Goal: Task Accomplishment & Management: Manage account settings

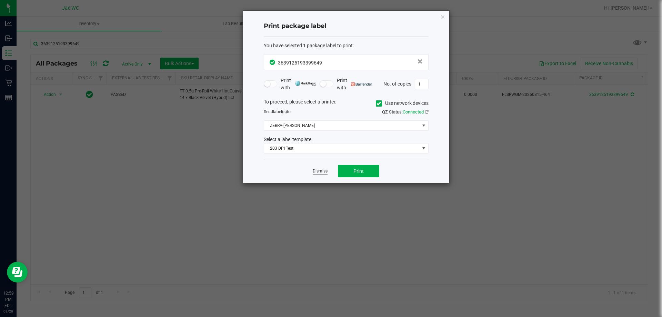
click at [325, 170] on link "Dismiss" at bounding box center [320, 171] width 15 height 6
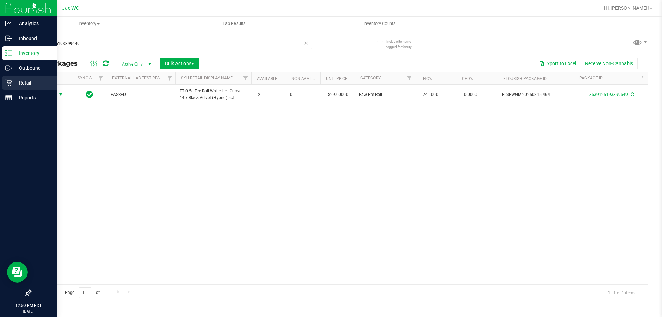
click at [34, 78] on div "Retail" at bounding box center [29, 83] width 54 height 14
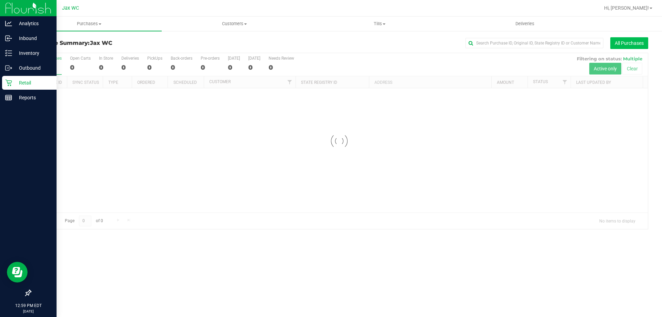
click at [633, 46] on button "All Purchases" at bounding box center [629, 43] width 38 height 12
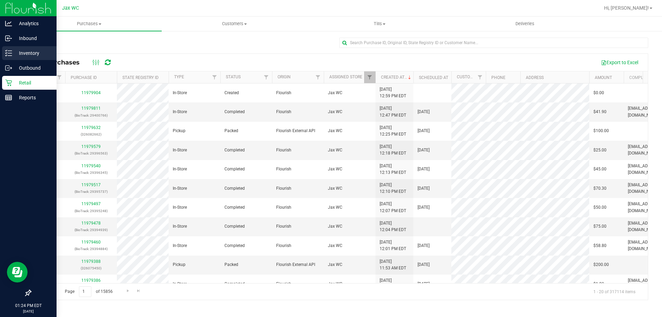
click at [28, 54] on p "Inventory" at bounding box center [32, 53] width 41 height 8
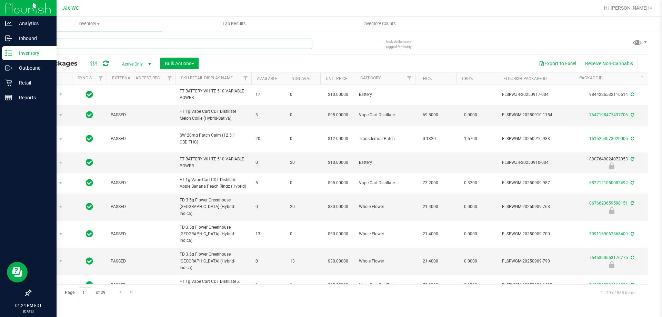
click at [70, 43] on input "text" at bounding box center [171, 44] width 282 height 10
type input "0548822204411517"
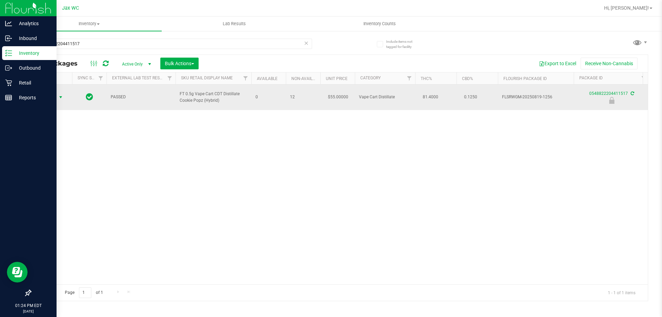
click at [58, 99] on span "select" at bounding box center [61, 97] width 9 height 10
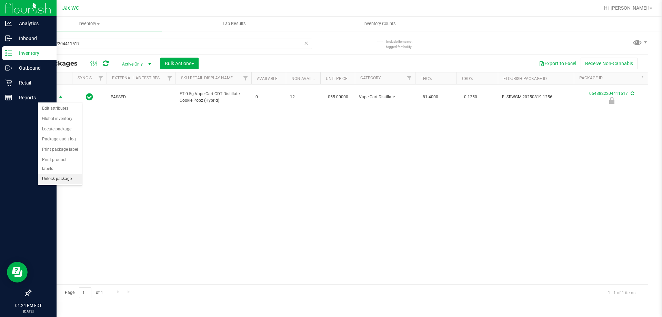
click at [72, 174] on li "Unlock package" at bounding box center [60, 179] width 44 height 10
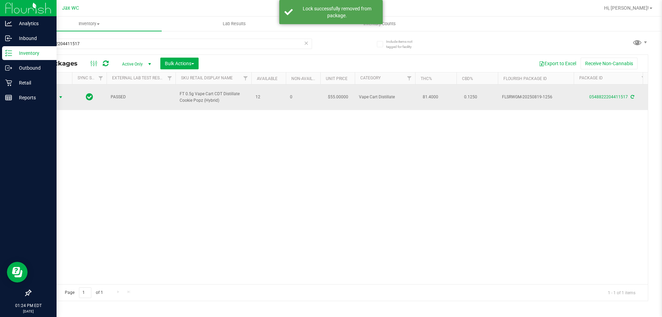
click at [52, 99] on span "Action" at bounding box center [47, 97] width 19 height 10
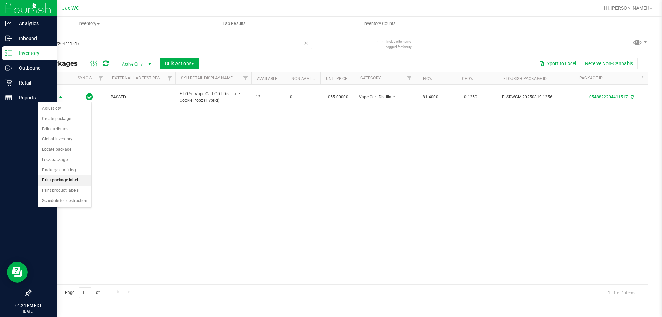
click at [87, 179] on li "Print package label" at bounding box center [64, 180] width 53 height 10
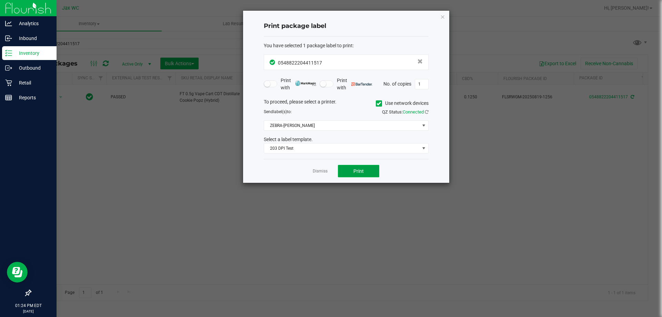
click at [363, 169] on button "Print" at bounding box center [358, 171] width 41 height 12
click at [326, 173] on link "Dismiss" at bounding box center [320, 171] width 15 height 6
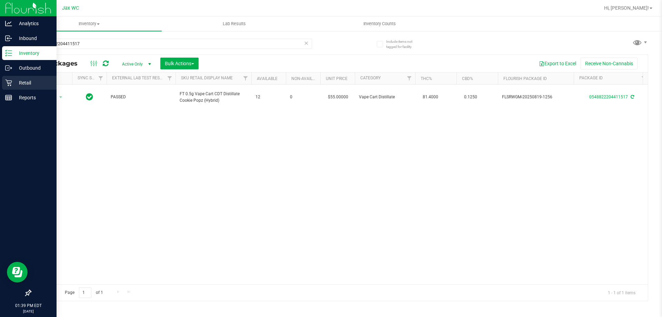
click at [6, 80] on icon at bounding box center [8, 82] width 7 height 7
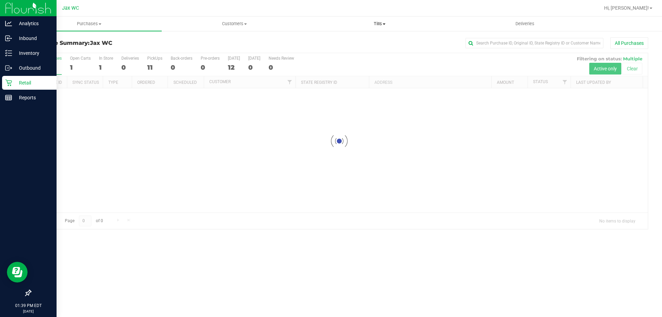
click at [381, 22] on span "Tills" at bounding box center [379, 24] width 144 height 6
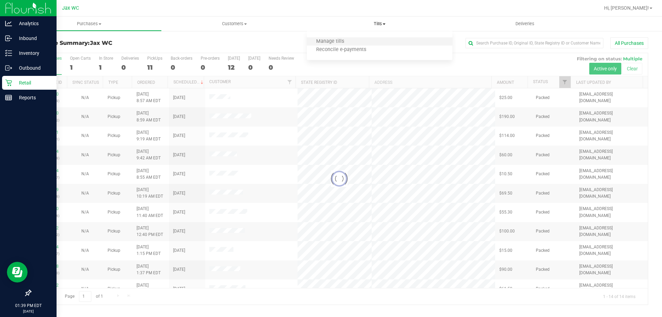
click at [358, 42] on li "Manage tills" at bounding box center [379, 42] width 145 height 8
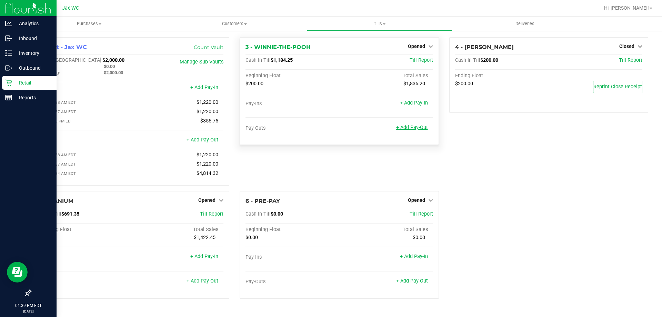
click at [423, 127] on link "+ Add Pay-Out" at bounding box center [412, 127] width 32 height 6
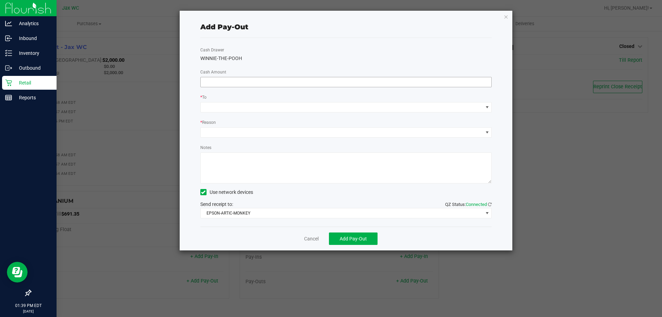
click at [295, 79] on input at bounding box center [346, 82] width 291 height 10
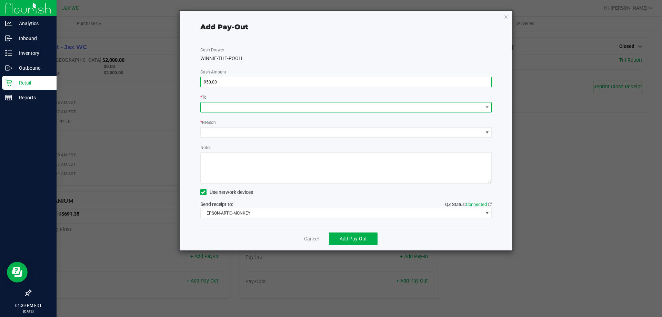
type input "$950.00"
click at [259, 106] on span at bounding box center [342, 107] width 282 height 10
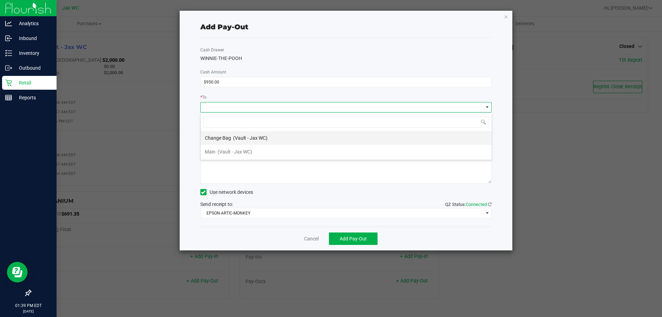
scroll to position [10, 291]
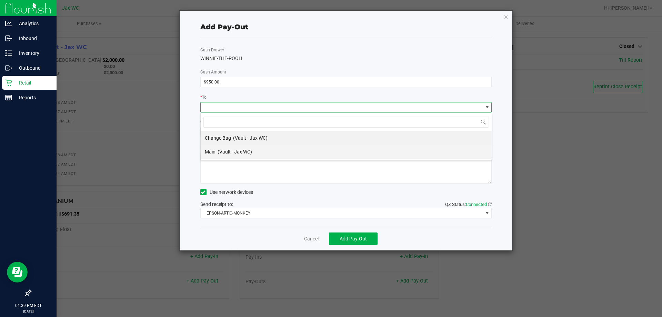
click at [248, 149] on span "(Vault - Jax WC)" at bounding box center [234, 152] width 34 height 6
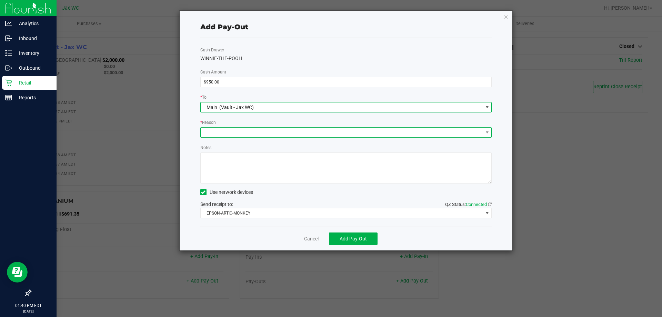
click at [245, 132] on span at bounding box center [342, 133] width 282 height 10
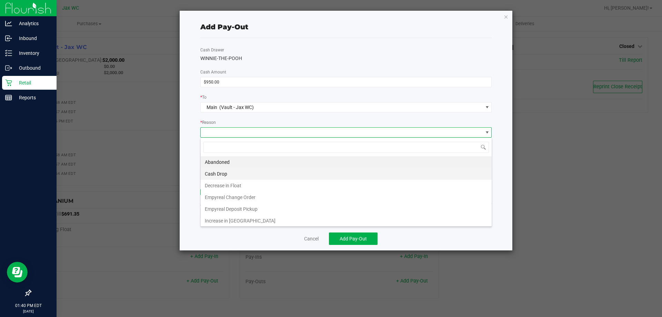
click at [264, 175] on li "Cash Drop" at bounding box center [346, 174] width 291 height 12
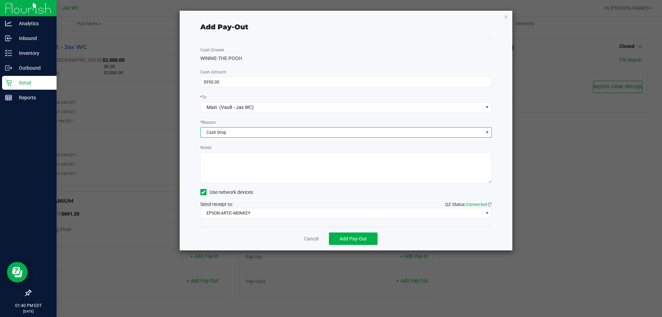
click at [256, 153] on textarea "Notes" at bounding box center [346, 167] width 292 height 31
type textarea "A.S."
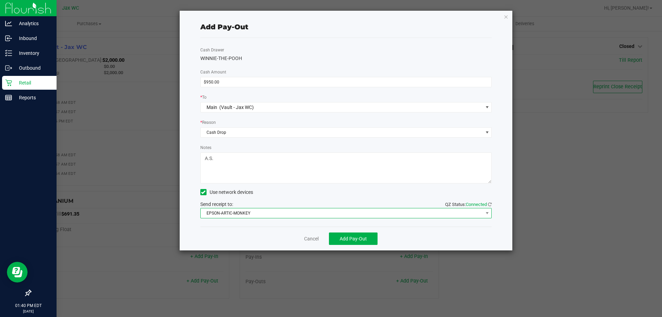
click at [258, 217] on span "EPSON-ARTIC-MONKEY" at bounding box center [342, 213] width 282 height 10
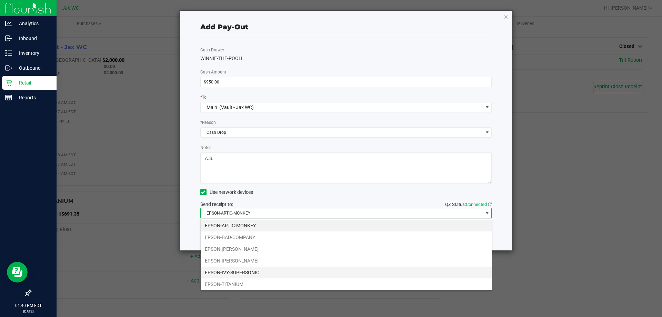
click at [263, 271] on li "EPSON-IVY-SUPERSONIC" at bounding box center [346, 272] width 291 height 12
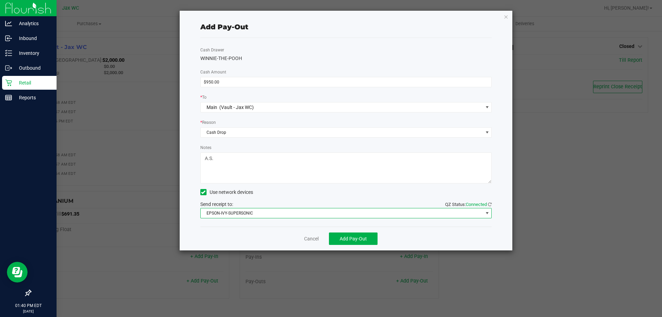
drag, startPoint x: 360, startPoint y: 231, endPoint x: 355, endPoint y: 240, distance: 10.8
click at [360, 232] on div "Cancel Add Pay-Out" at bounding box center [346, 238] width 292 height 24
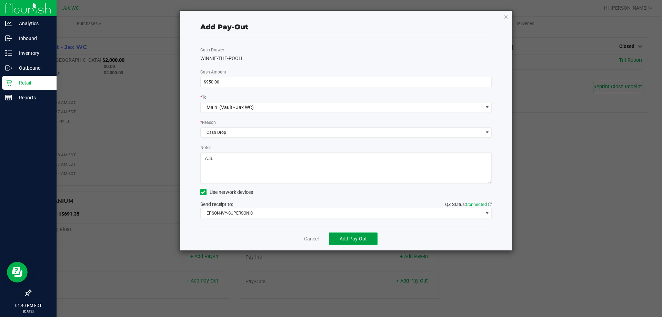
click at [363, 237] on span "Add Pay-Out" at bounding box center [352, 239] width 27 height 6
click at [309, 238] on link "Dismiss" at bounding box center [309, 238] width 17 height 7
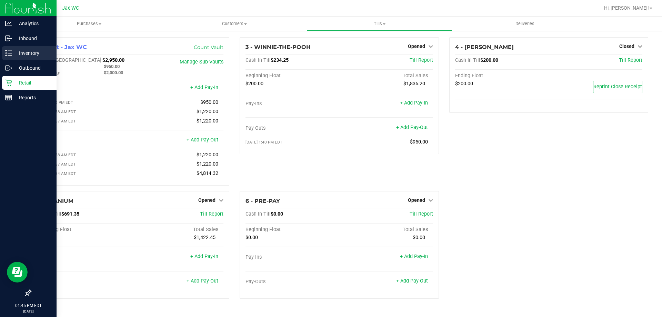
click at [5, 47] on div "Inventory" at bounding box center [29, 53] width 54 height 14
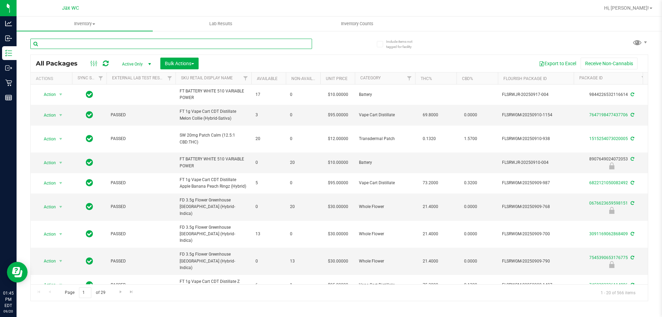
click at [108, 46] on input "text" at bounding box center [171, 44] width 282 height 10
type input "0936300375104901"
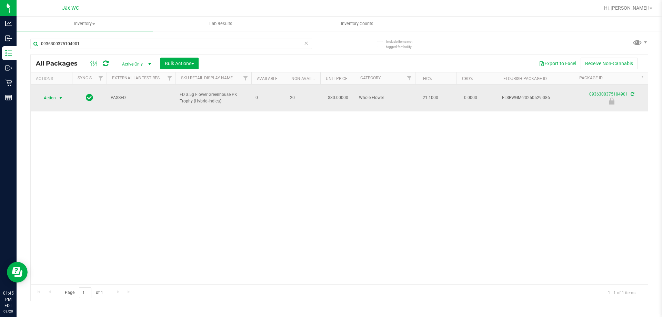
click at [51, 95] on span "Action" at bounding box center [47, 98] width 19 height 10
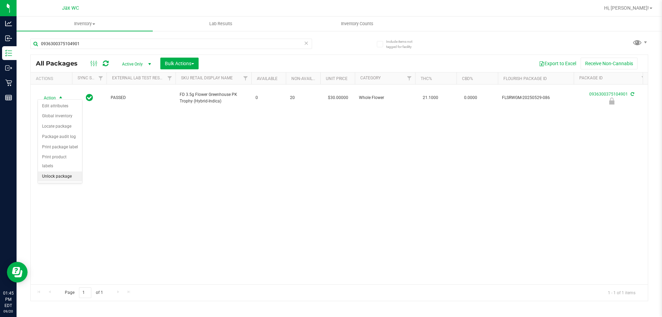
click at [67, 171] on li "Unlock package" at bounding box center [60, 176] width 44 height 10
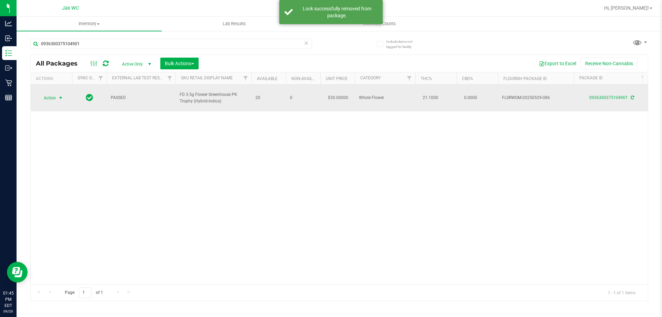
click at [42, 97] on span "Action" at bounding box center [47, 98] width 19 height 10
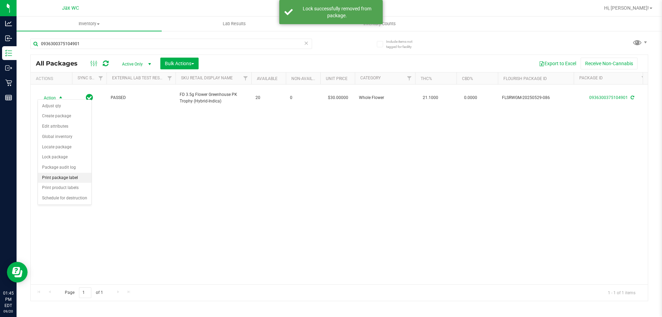
click at [75, 175] on li "Print package label" at bounding box center [64, 178] width 53 height 10
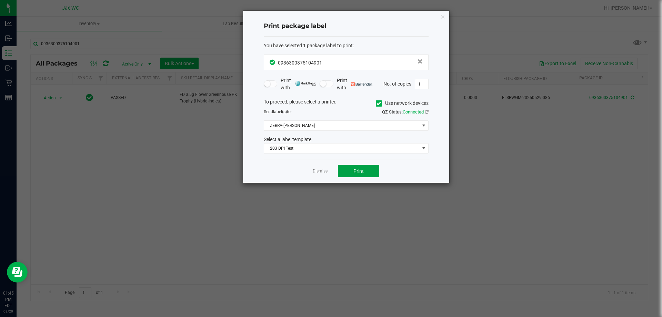
click at [352, 172] on button "Print" at bounding box center [358, 171] width 41 height 12
drag, startPoint x: 328, startPoint y: 163, endPoint x: 320, endPoint y: 169, distance: 10.0
click at [325, 163] on div "Dismiss Print" at bounding box center [346, 171] width 165 height 24
click at [320, 173] on link "Dismiss" at bounding box center [320, 171] width 15 height 6
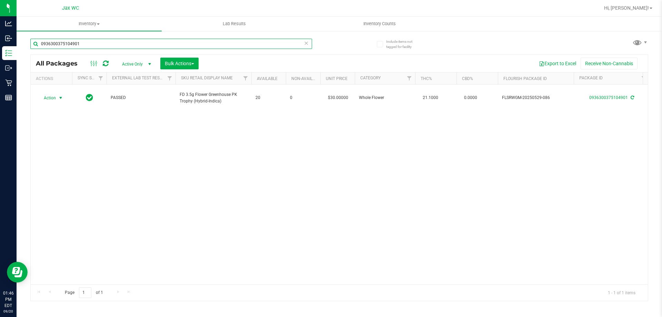
click at [117, 45] on input "0936300375104901" at bounding box center [171, 44] width 282 height 10
type input "3639125193399649"
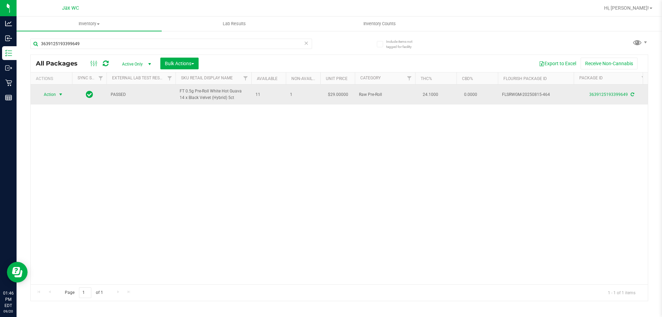
click at [56, 95] on span "Action" at bounding box center [47, 95] width 19 height 10
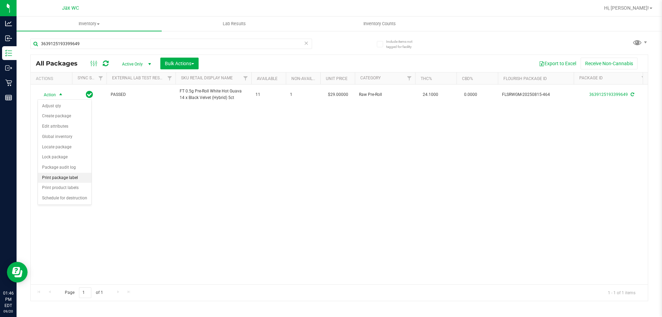
click at [79, 177] on li "Print package label" at bounding box center [64, 178] width 53 height 10
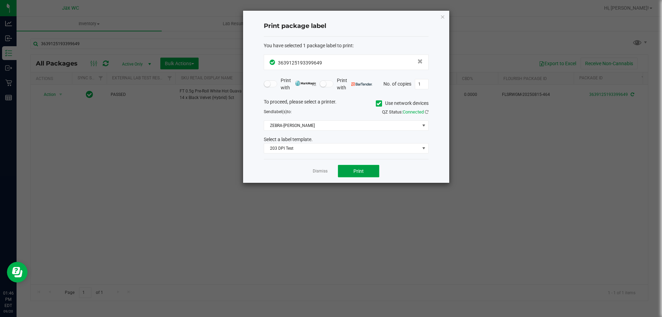
click at [364, 166] on button "Print" at bounding box center [358, 171] width 41 height 12
click at [323, 169] on link "Dismiss" at bounding box center [320, 171] width 15 height 6
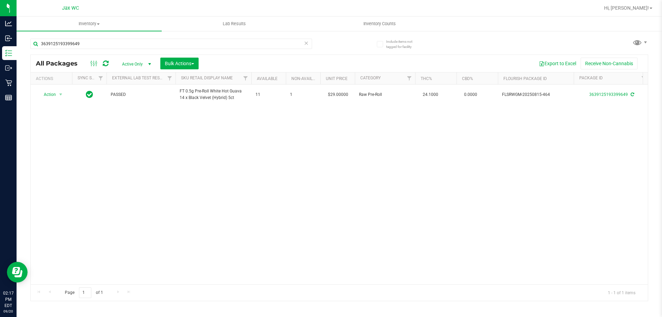
click at [307, 47] on icon at bounding box center [306, 43] width 5 height 8
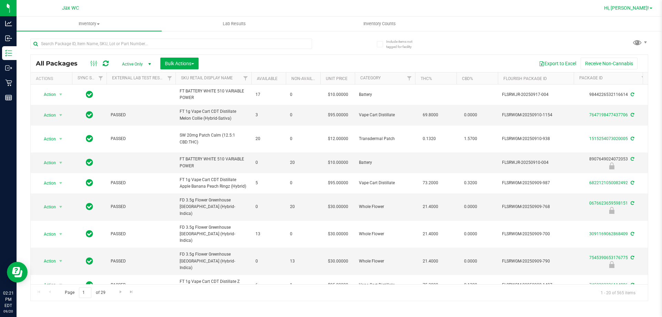
click at [651, 10] on link "Hi, [PERSON_NAME]!" at bounding box center [628, 7] width 54 height 7
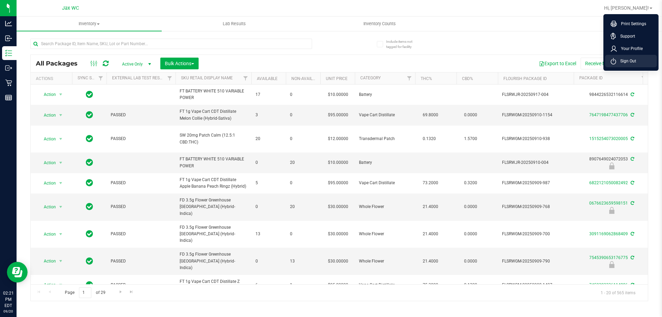
click at [632, 59] on span "Sign Out" at bounding box center [626, 61] width 20 height 7
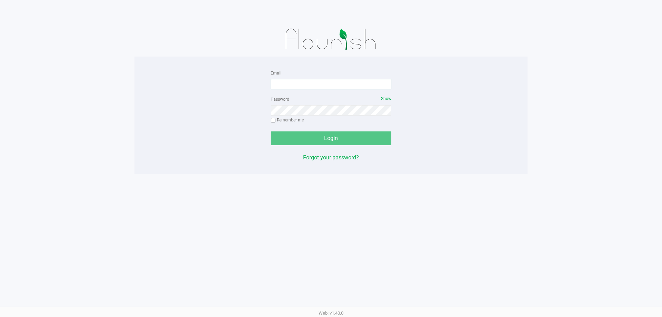
click at [295, 82] on input "Email" at bounding box center [331, 84] width 121 height 10
type input "[PERSON_NAME][EMAIL_ADDRESS][DOMAIN_NAME]"
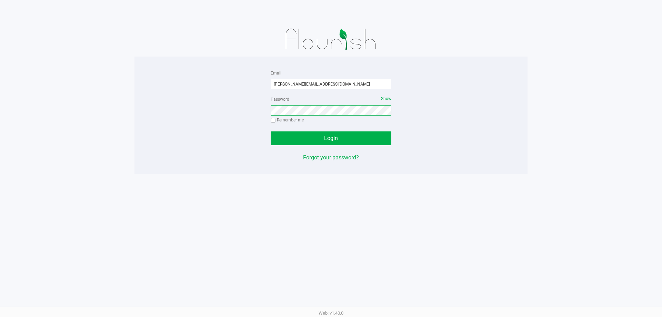
click at [271, 131] on button "Login" at bounding box center [331, 138] width 121 height 14
